Goal: Book appointment/travel/reservation

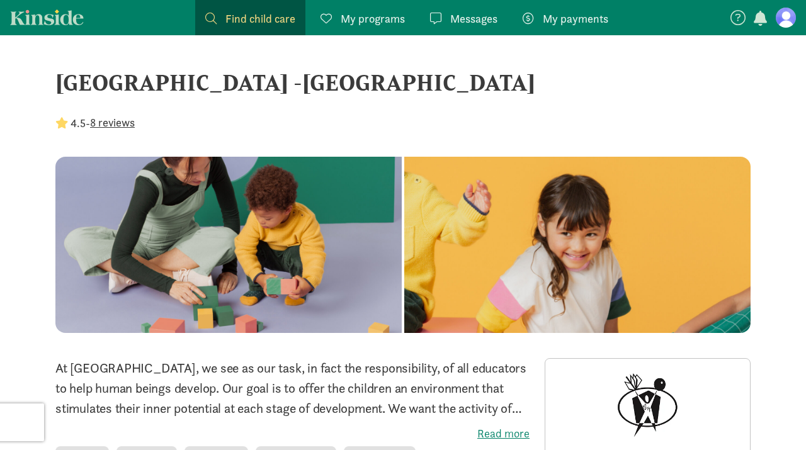
scroll to position [162, 0]
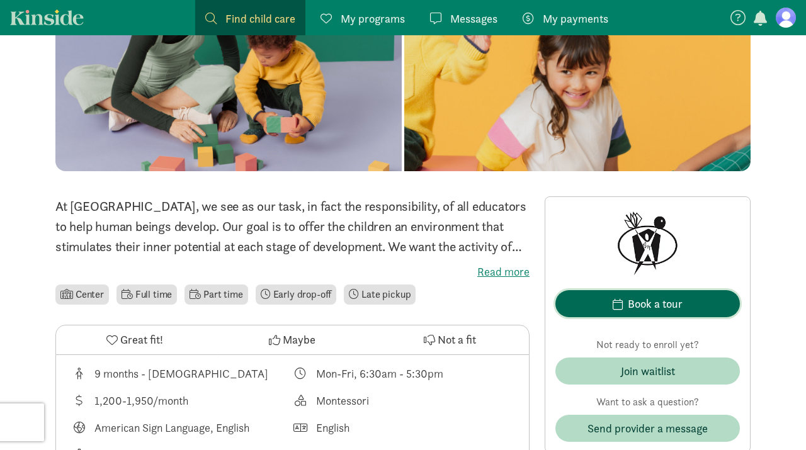
click at [608, 309] on span "Book a tour" at bounding box center [648, 303] width 164 height 17
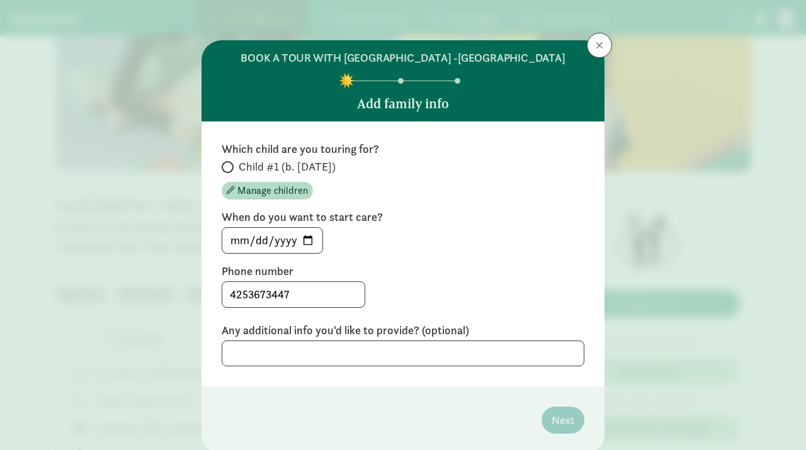
click at [232, 167] on span at bounding box center [228, 167] width 12 height 12
click at [230, 167] on input "Child #1 (b. [DATE])" at bounding box center [226, 167] width 8 height 8
radio input "true"
click at [305, 241] on input "[DATE]" at bounding box center [272, 240] width 100 height 25
type input "[DATE]"
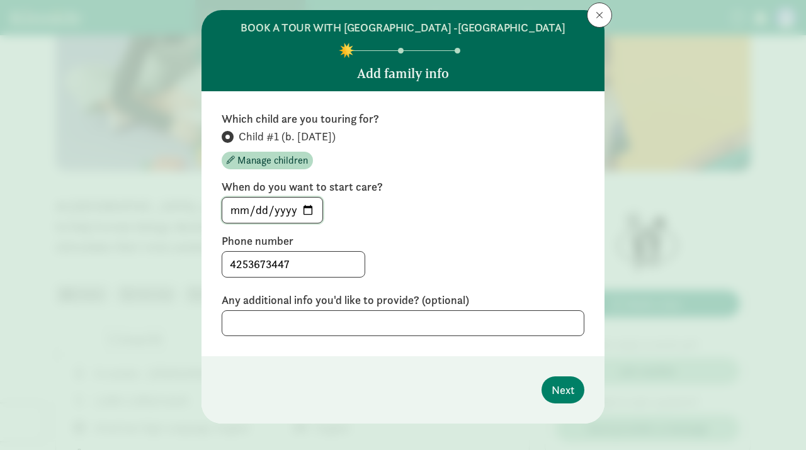
scroll to position [42, 0]
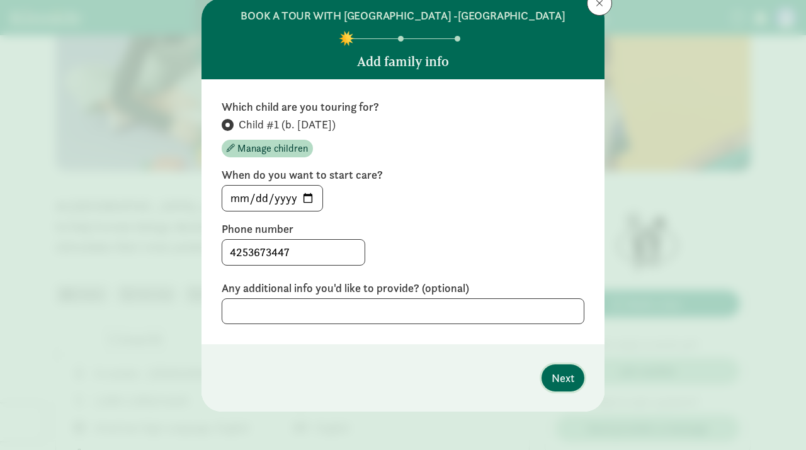
click at [551, 381] on button "Next" at bounding box center [563, 378] width 43 height 27
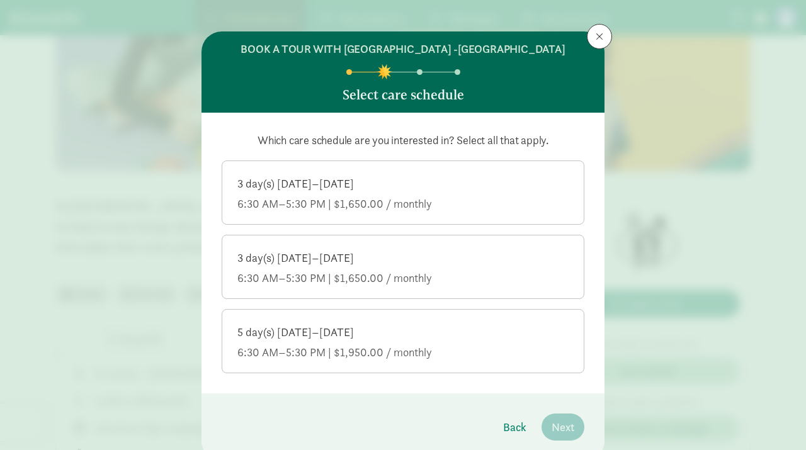
scroll to position [0, 0]
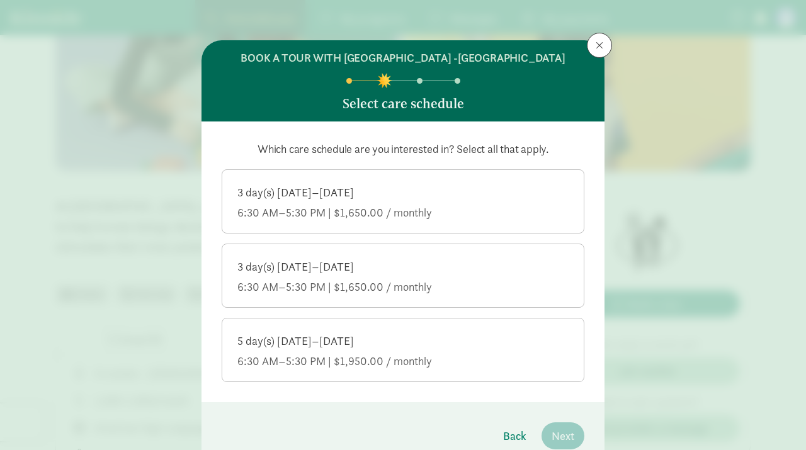
click at [326, 336] on div "5 day(s) [DATE]–[DATE]" at bounding box center [403, 341] width 331 height 15
click at [0, 0] on input "5 day(s) [DATE]–[DATE] 6:30 AM–5:30 PM | $1,950.00 / monthly" at bounding box center [0, 0] width 0 height 0
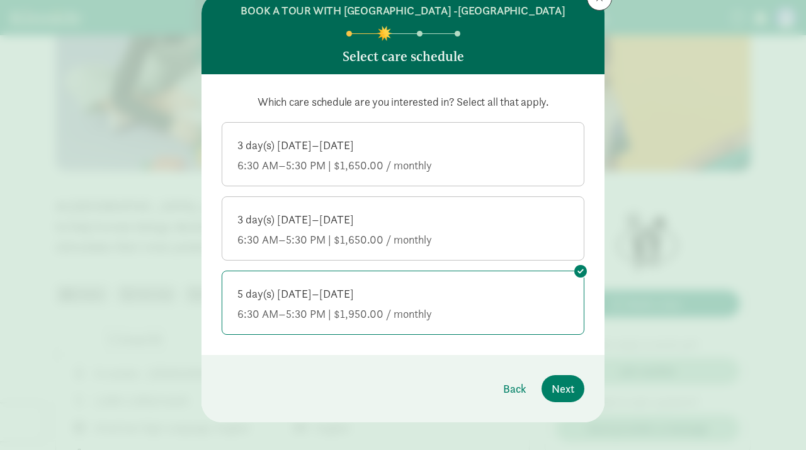
scroll to position [60, 0]
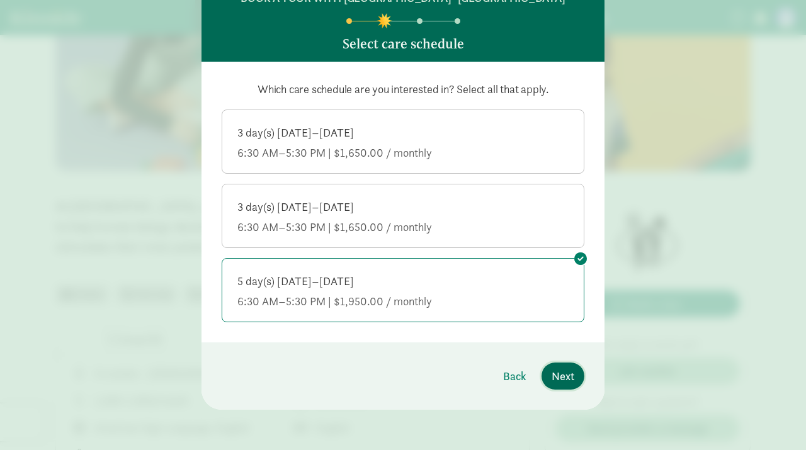
click at [564, 374] on span "Next" at bounding box center [563, 376] width 23 height 17
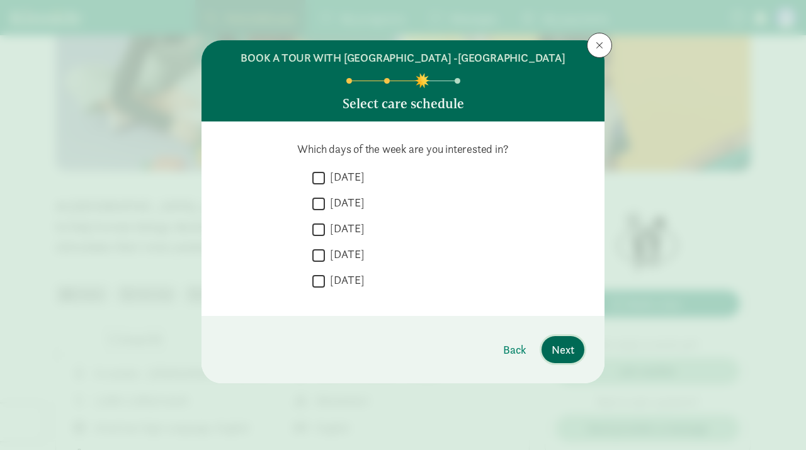
scroll to position [0, 0]
click at [553, 356] on span "Next" at bounding box center [563, 349] width 23 height 17
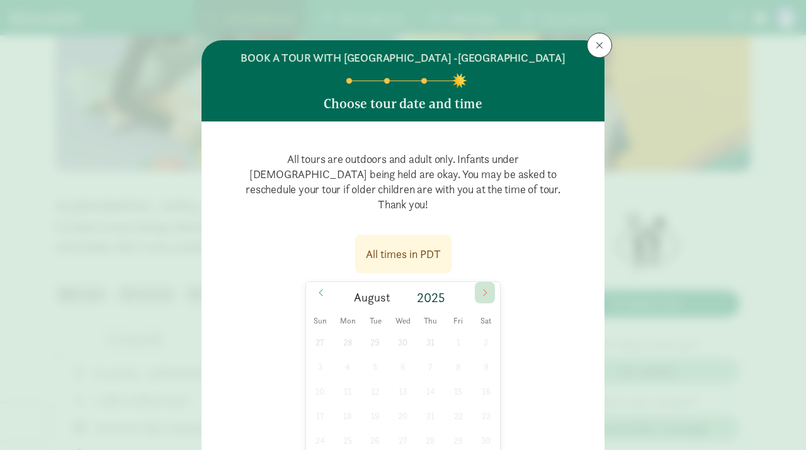
click at [485, 289] on icon at bounding box center [485, 293] width 8 height 9
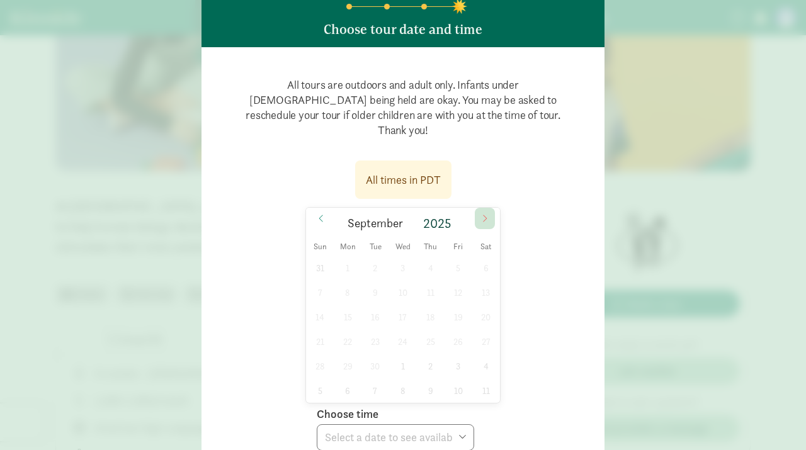
click at [484, 209] on span at bounding box center [485, 218] width 20 height 21
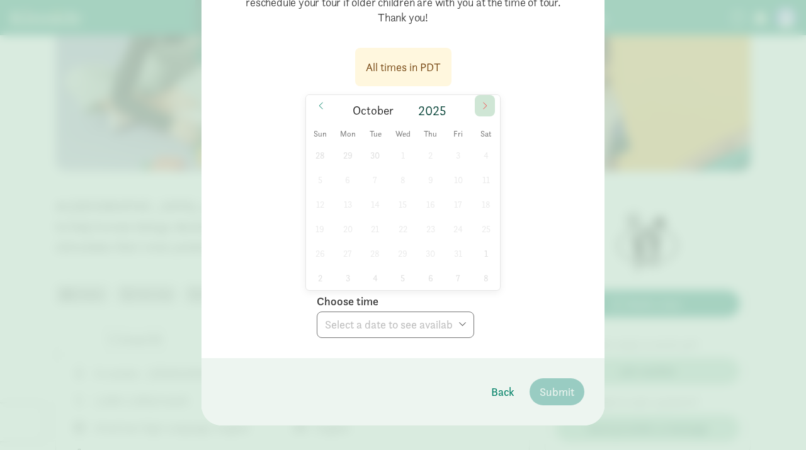
scroll to position [188, 0]
click at [504, 383] on span "Back" at bounding box center [502, 391] width 23 height 17
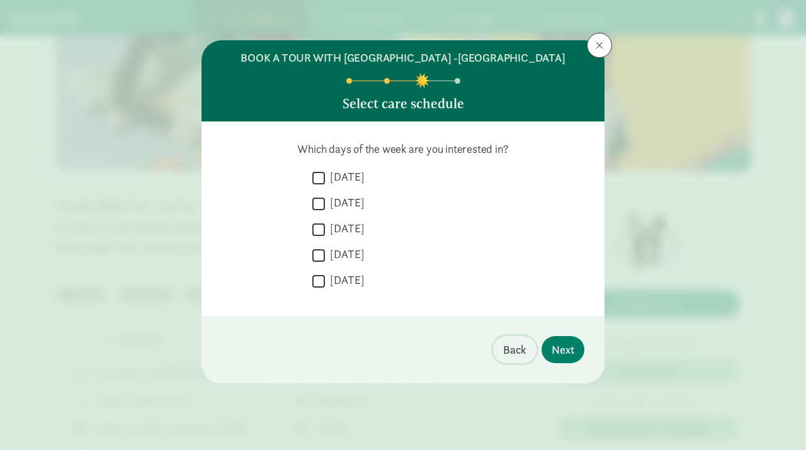
scroll to position [0, 0]
click at [600, 55] on button at bounding box center [599, 45] width 25 height 25
